Goal: Communication & Community: Ask a question

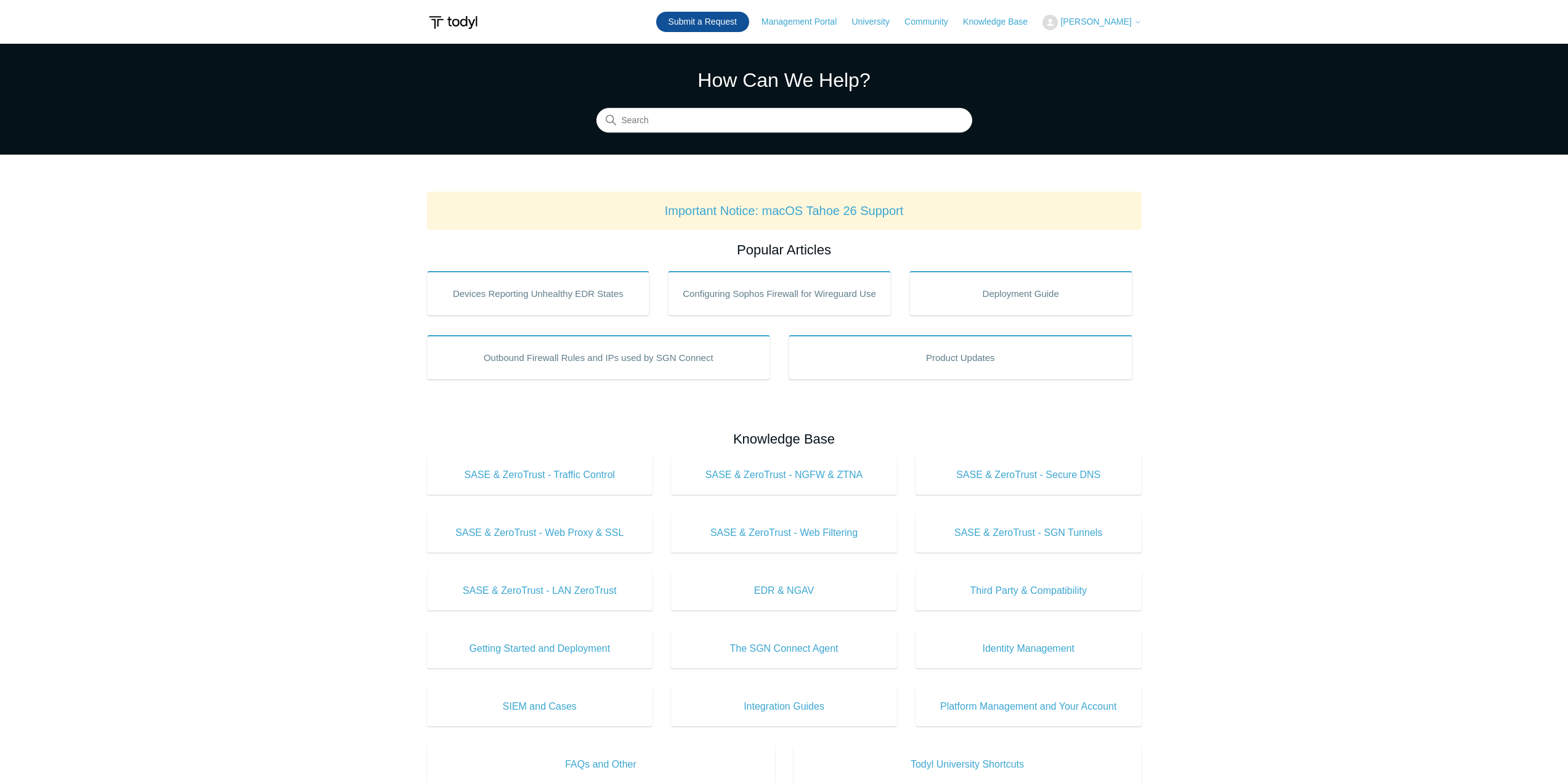
click at [713, 24] on link "Submit a Request" at bounding box center [702, 22] width 93 height 20
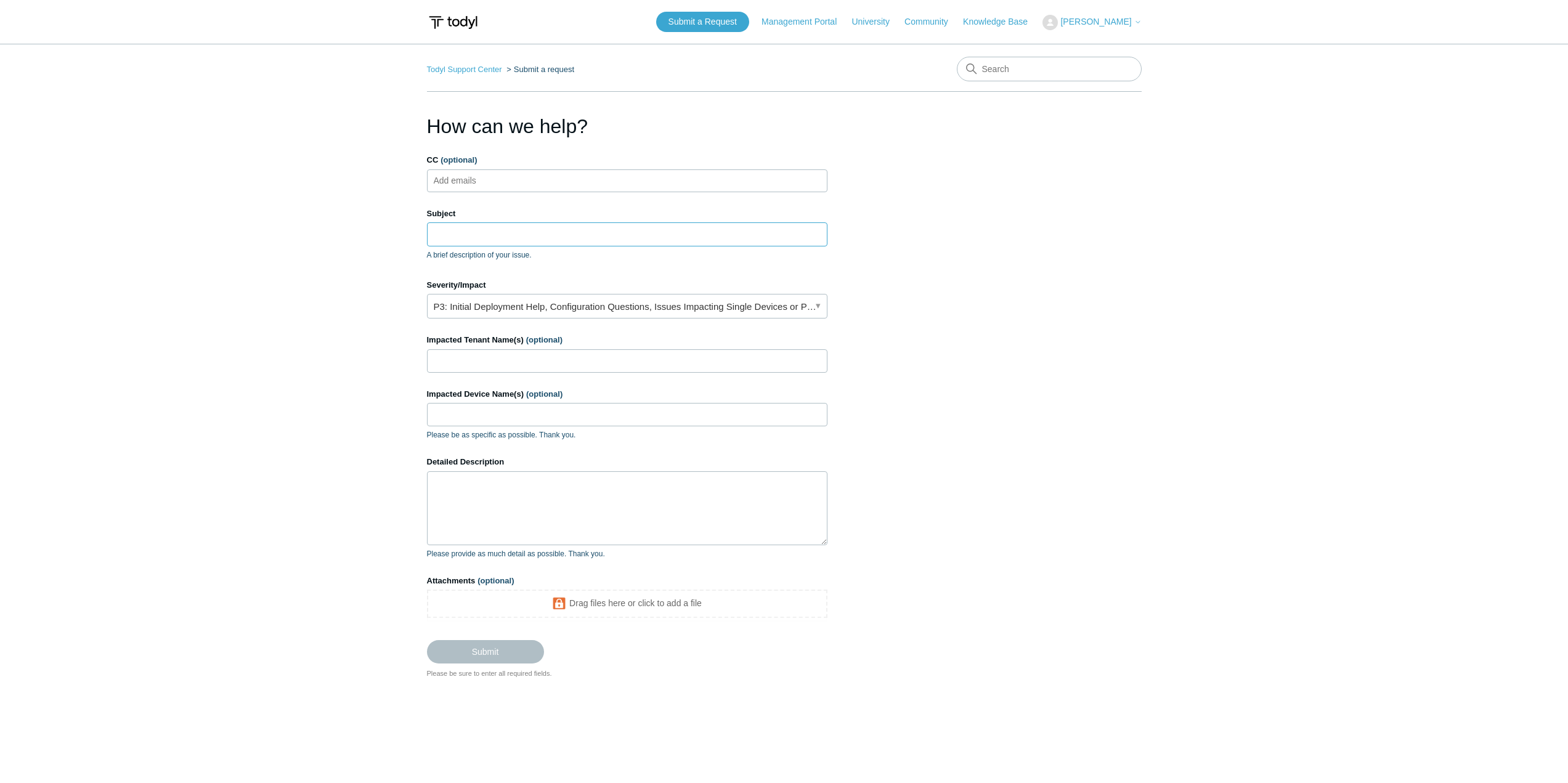
click at [487, 236] on input "Subject" at bounding box center [627, 234] width 401 height 24
type input "B"
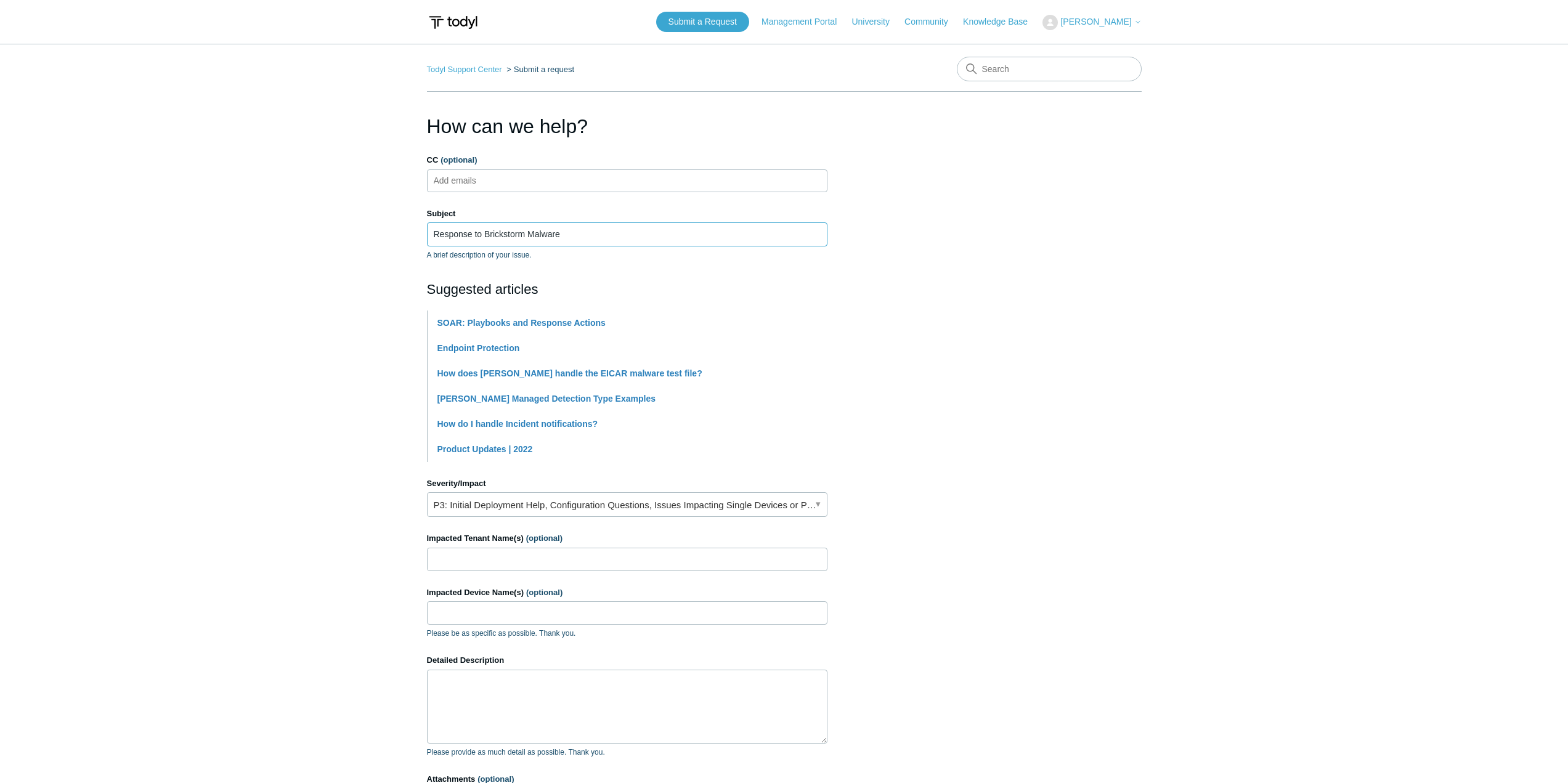
type input "Response to Brickstorm Malware"
click at [499, 562] on input "Impacted Tenant Name(s) (optional)" at bounding box center [627, 560] width 401 height 24
type input "[PERSON_NAME]"
click at [490, 713] on textarea "Detailed Description" at bounding box center [627, 707] width 401 height 74
click at [616, 709] on textarea "Hi Support, Our client has been made aware of Cyber Threat targeting Legal firm…" at bounding box center [627, 707] width 401 height 74
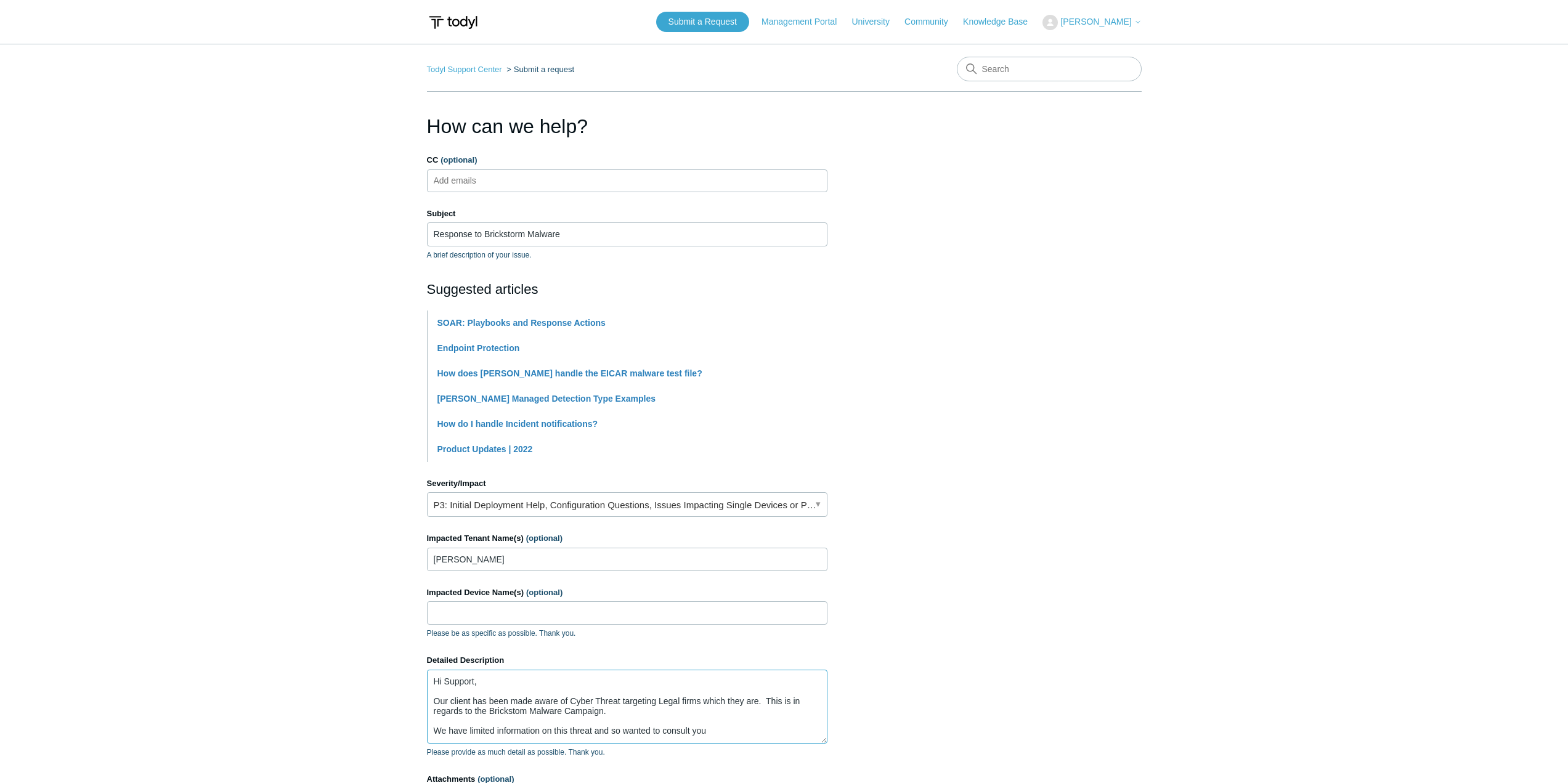
click at [715, 731] on textarea "Hi Support, Our client has been made aware of Cyber Threat targeting Legal firm…" at bounding box center [627, 707] width 401 height 74
click at [492, 738] on textarea "Hi Support, Our client has been made aware of Cyber Threat targeting Legal firm…" at bounding box center [627, 707] width 401 height 74
click at [541, 740] on textarea "Hi Support, Our client has been made aware of Cyber Threat targeting Legal firm…" at bounding box center [627, 707] width 401 height 74
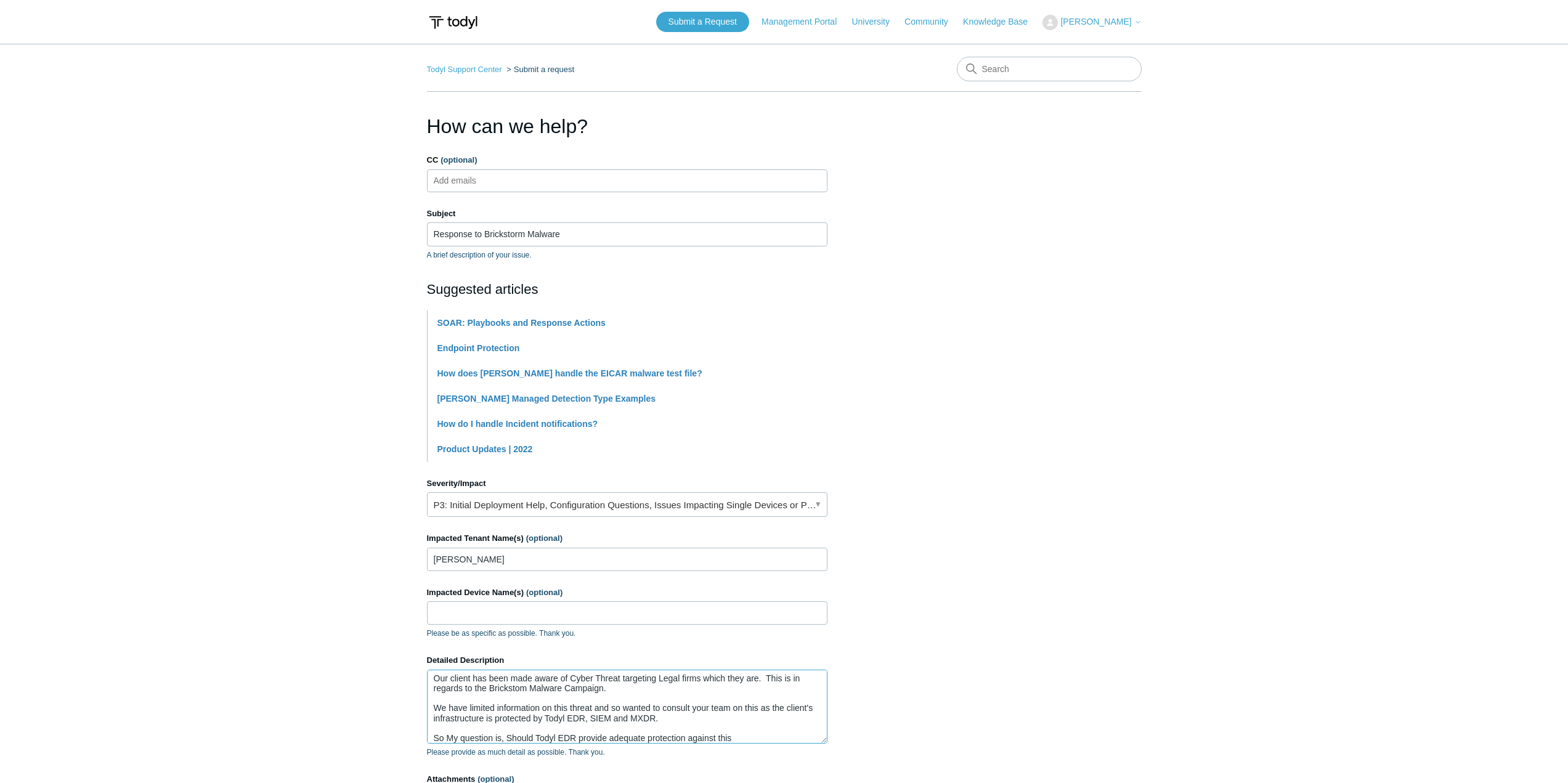
drag, startPoint x: 731, startPoint y: 743, endPoint x: 740, endPoint y: 734, distance: 12.7
click at [731, 743] on textarea "Hi Support, Our client has been made aware of Cyber Threat targeting Legal firm…" at bounding box center [627, 707] width 401 height 74
click at [644, 714] on textarea "Hi Support, Our client has been made aware of Cyber Threat targeting Legal firm…" at bounding box center [627, 707] width 401 height 74
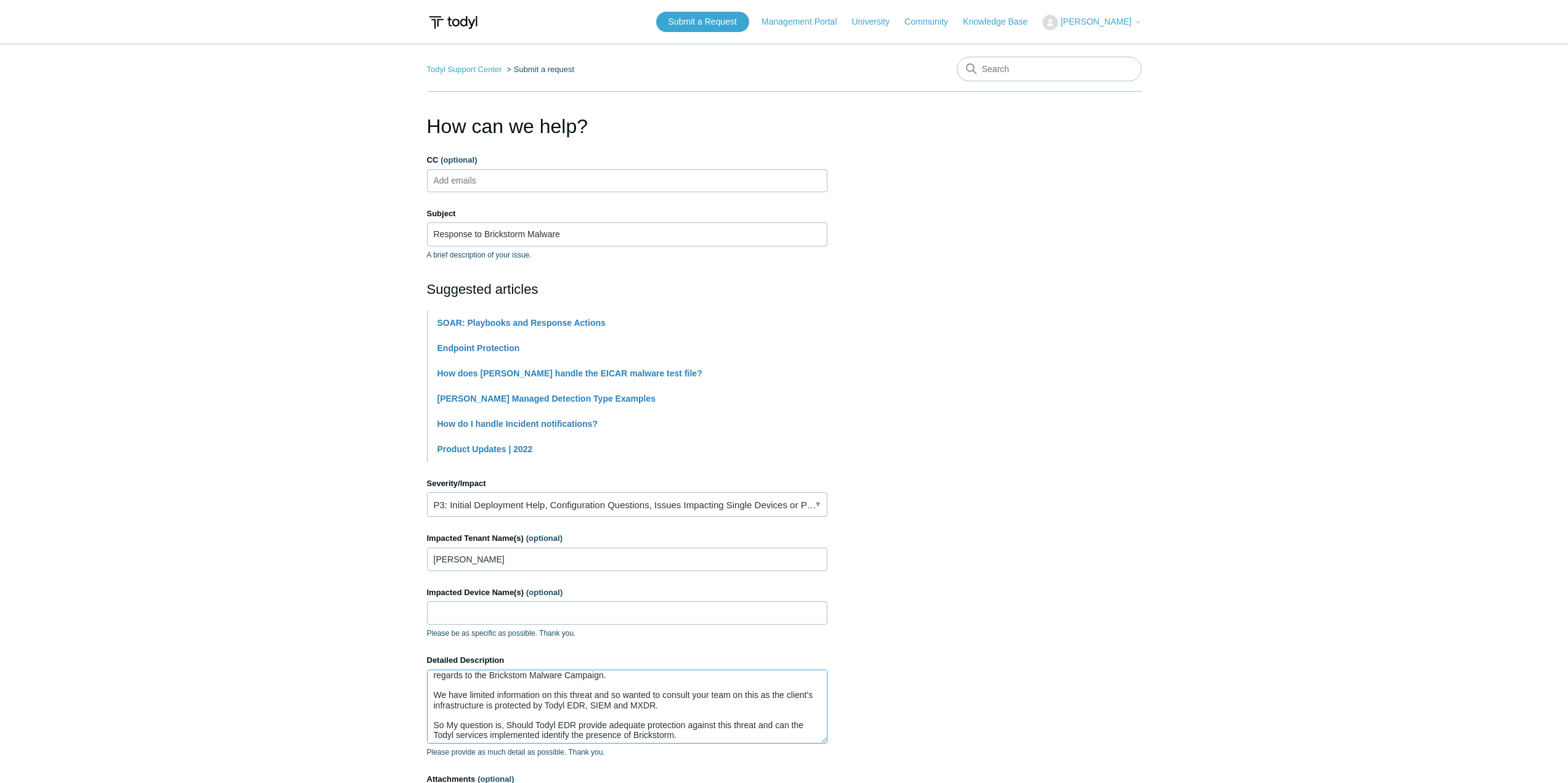
scroll to position [68, 0]
click at [652, 706] on textarea "Hi Support, Our client has been made aware of Cyber Threat targeting Legal firm…" at bounding box center [627, 707] width 401 height 74
click at [660, 697] on textarea "Hi Support, Our client has been made aware of Cyber Threat targeting Legal firm…" at bounding box center [627, 707] width 401 height 74
click at [678, 701] on textarea "Hi Support, Our client has been made aware of Cyber Threat targeting Legal firm…" at bounding box center [627, 707] width 401 height 74
click at [679, 681] on textarea "Hi Support, Our client has been made aware of Cyber Threat targeting Legal firm…" at bounding box center [627, 707] width 401 height 74
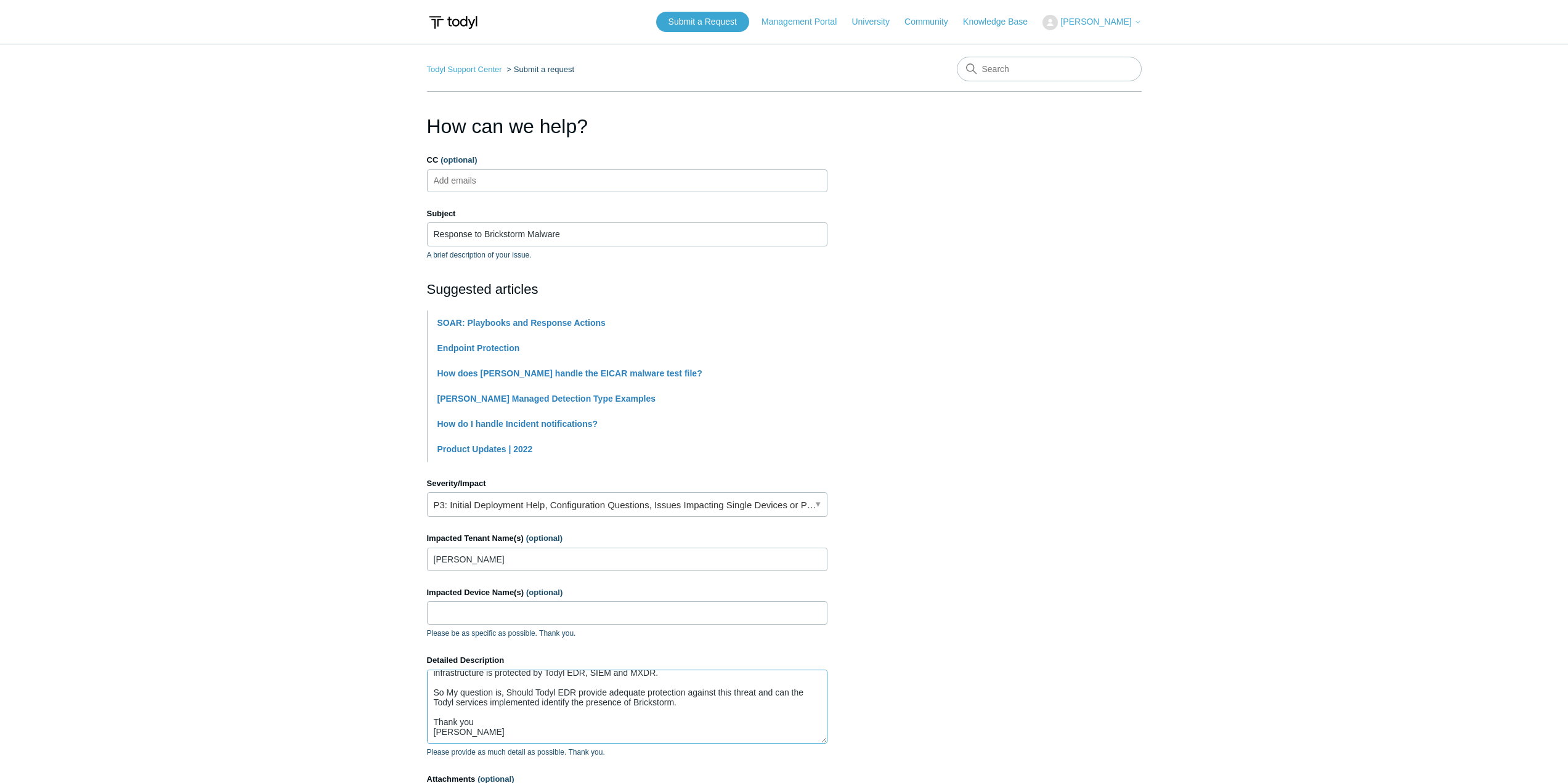
click at [682, 697] on textarea "Hi Support, Our client has been made aware of Cyber Threat targeting Legal firm…" at bounding box center [627, 707] width 401 height 74
click at [683, 704] on textarea "Hi Support, Our client has been made aware of Cyber Threat targeting Legal firm…" at bounding box center [627, 707] width 401 height 74
click at [531, 722] on textarea "Hi Support, Our client has been made aware of Cyber Threat targeting Legal firm…" at bounding box center [627, 707] width 401 height 74
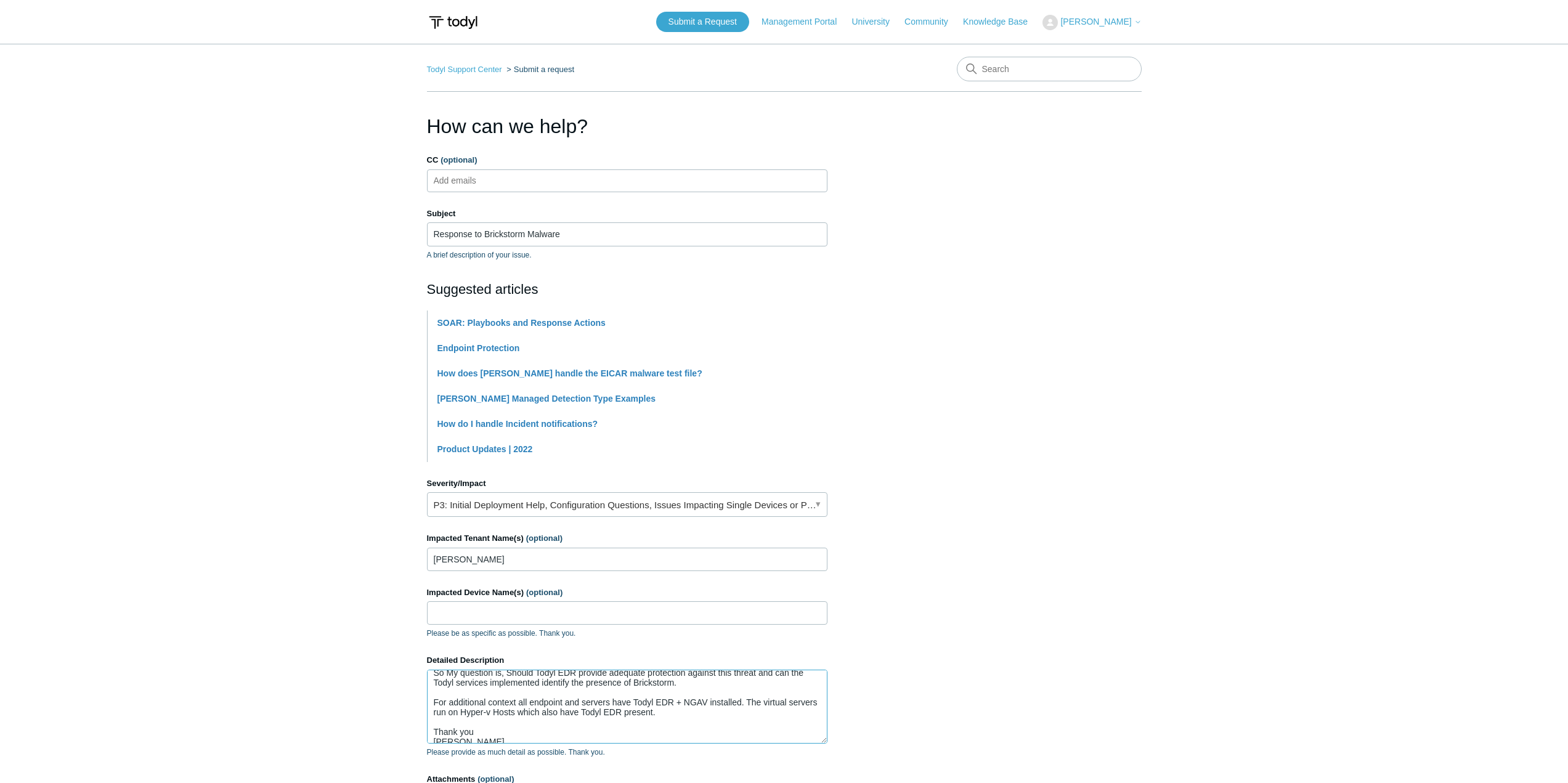
scroll to position [98, 0]
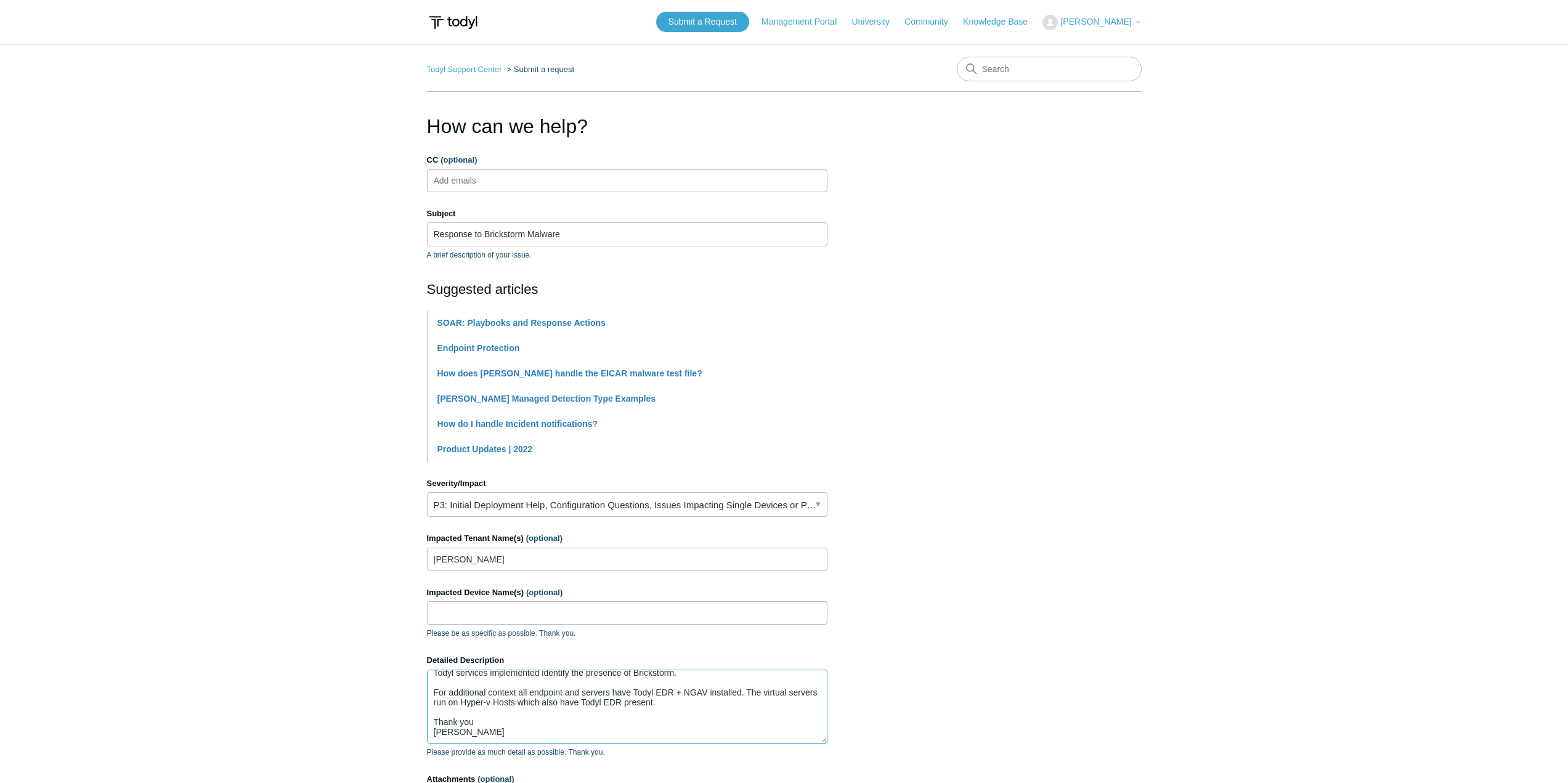
click at [467, 731] on textarea "Hi Support, Our client has been made aware of Cyber Threat targeting Legal firm…" at bounding box center [627, 707] width 401 height 74
click at [519, 698] on textarea "Hi Support, Our client has been made aware of Cyber Threat targeting Legal firm…" at bounding box center [627, 707] width 401 height 74
click at [563, 694] on textarea "Hi Support, Our client has been made aware of Cyber Threat targeting Legal firm…" at bounding box center [627, 707] width 401 height 74
drag, startPoint x: 715, startPoint y: 690, endPoint x: 679, endPoint y: 693, distance: 36.1
click at [679, 693] on textarea "Hi Support, Our client has been made aware of Cyber Threat targeting Legal firm…" at bounding box center [627, 707] width 401 height 74
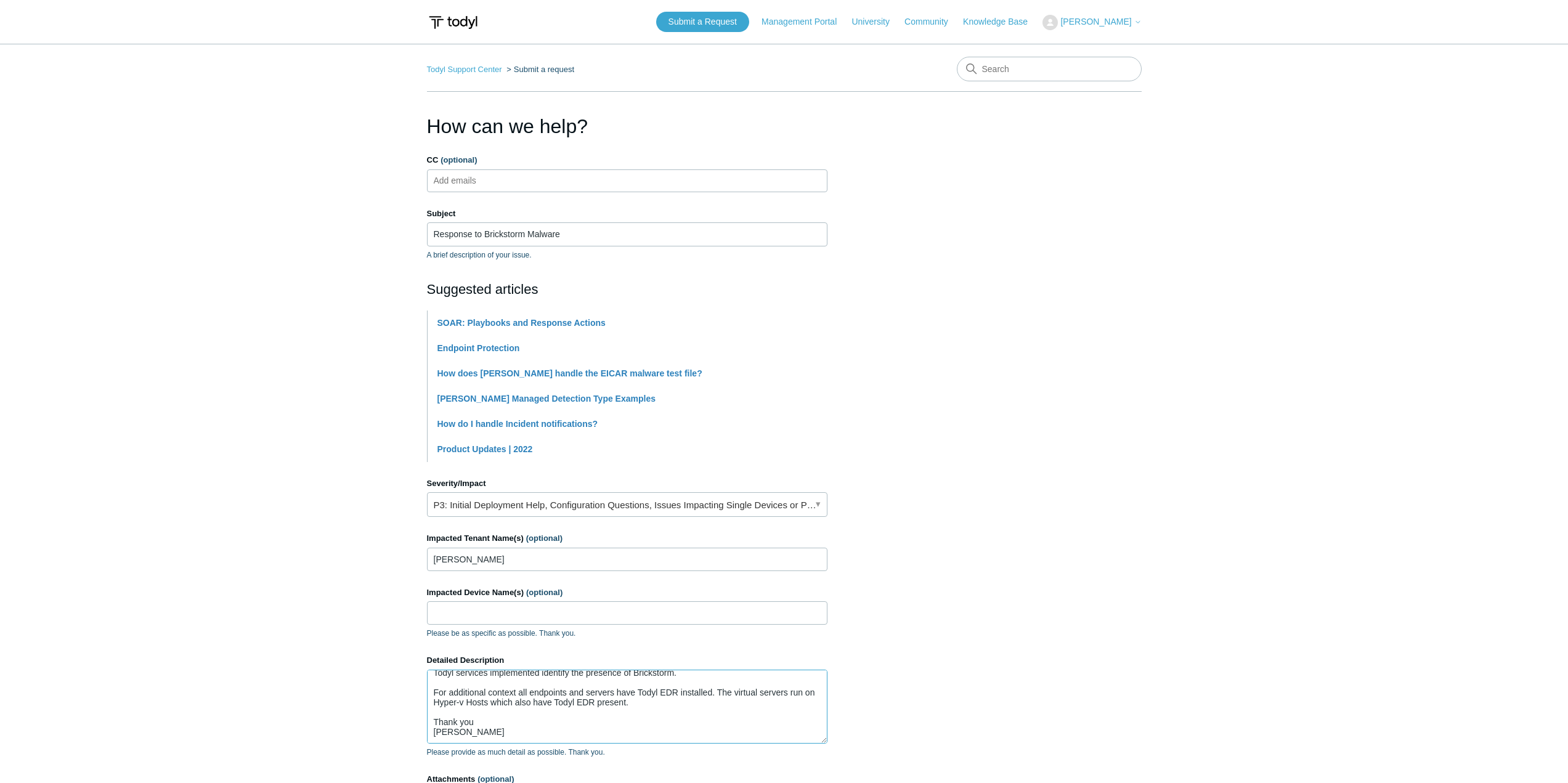
click at [787, 694] on textarea "Hi Support, Our client has been made aware of Cyber Threat targeting Legal firm…" at bounding box center [627, 707] width 401 height 74
click at [806, 690] on textarea "Hi Support, Our client has been made aware of Cyber Threat targeting Legal firm…" at bounding box center [627, 707] width 401 height 74
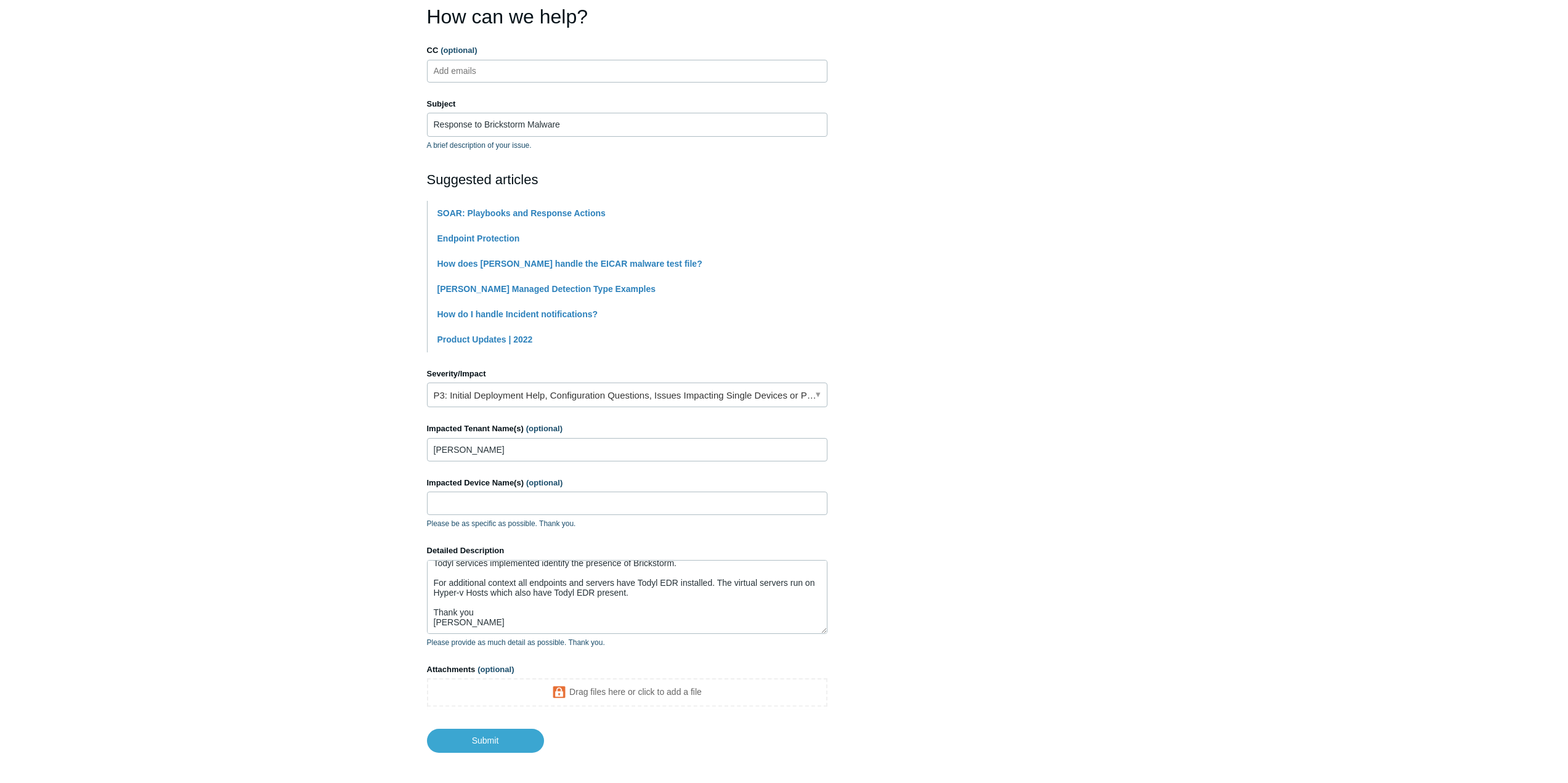
scroll to position [165, 0]
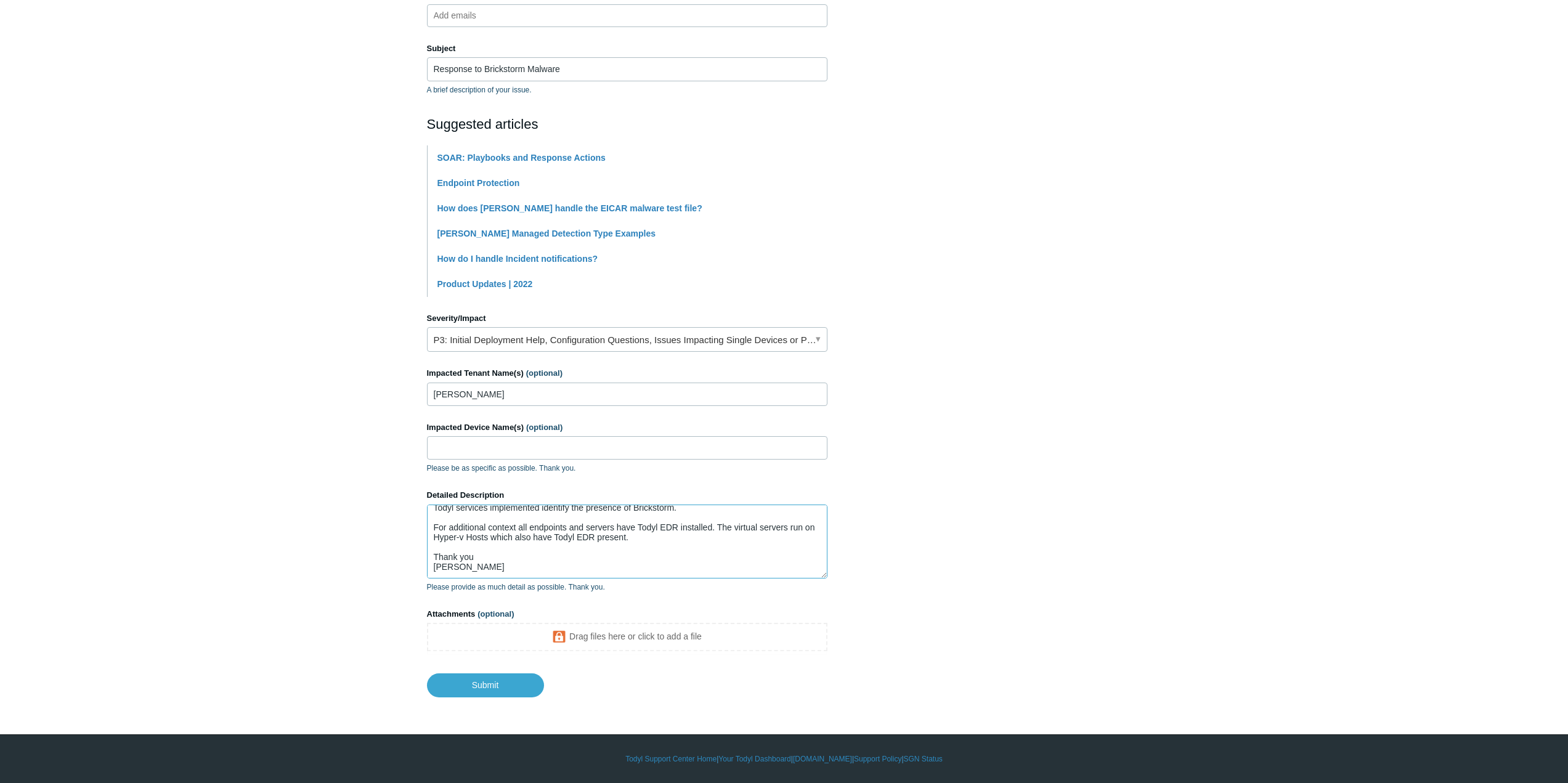
click at [658, 541] on textarea "Hi Support, Our client has been made aware of Cyber Threat targeting Legal firm…" at bounding box center [627, 542] width 401 height 74
paste textarea "[URL][DOMAIN_NAME]"
type textarea "Hi Support, Our client has been made aware of Cyber Threat targeting Legal firm…"
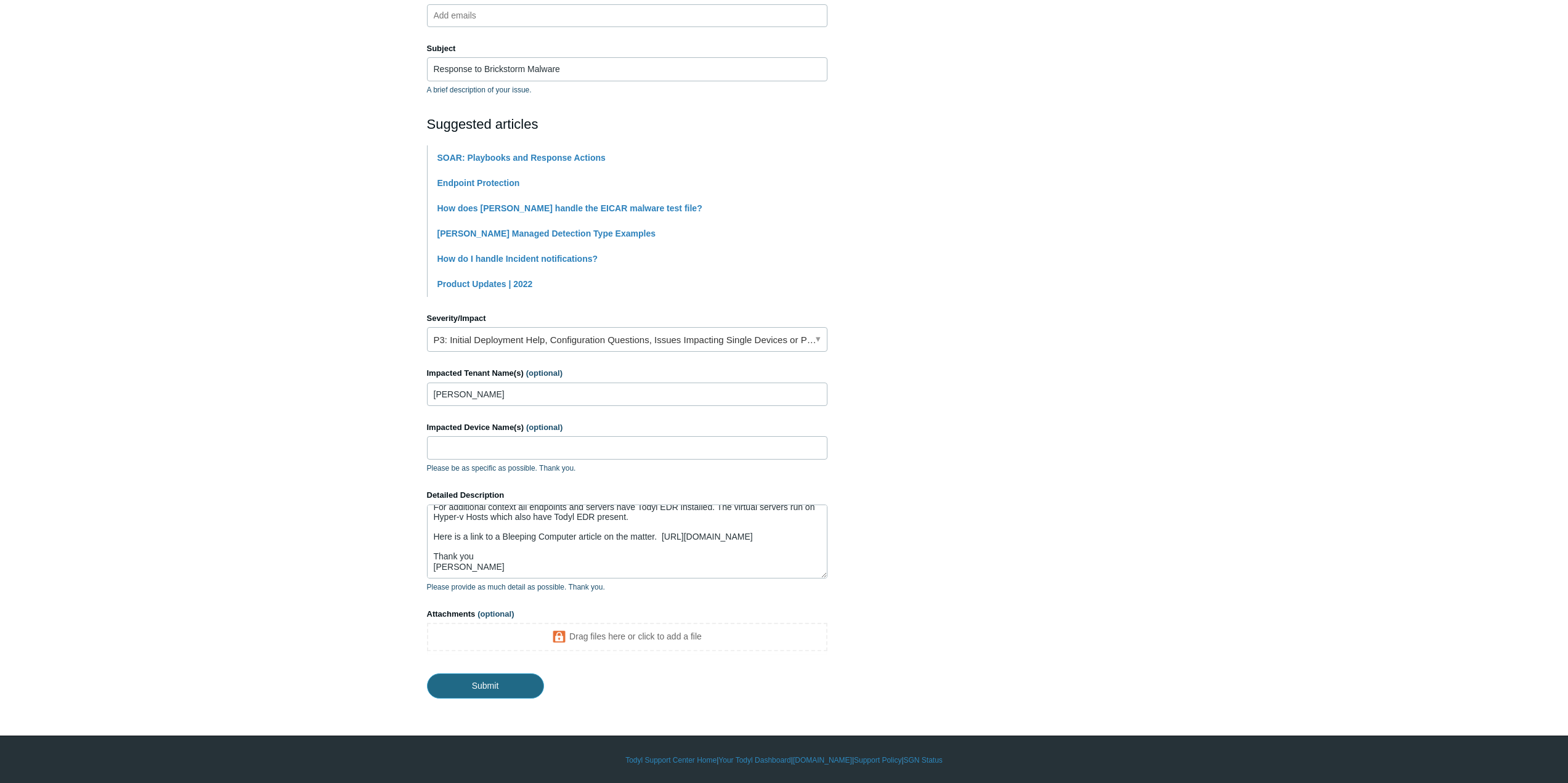
click at [477, 693] on input "Submit" at bounding box center [486, 685] width 117 height 24
